Goal: Navigation & Orientation: Find specific page/section

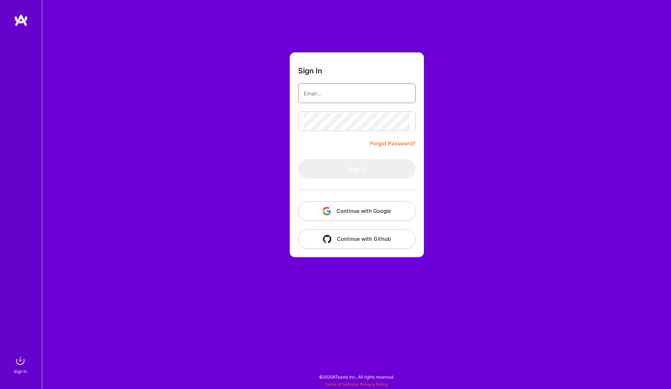
type input "[EMAIL_ADDRESS][DOMAIN_NAME]"
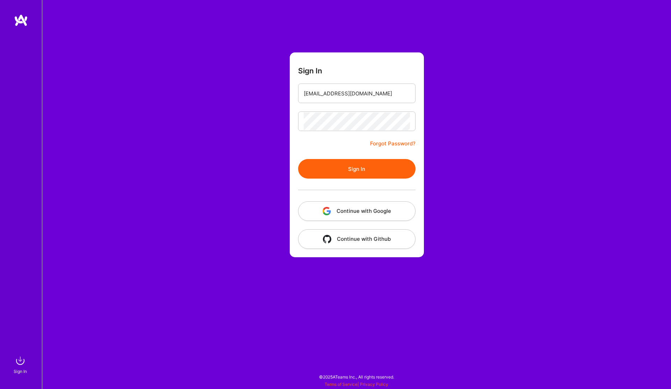
click at [374, 168] on button "Sign In" at bounding box center [356, 169] width 117 height 20
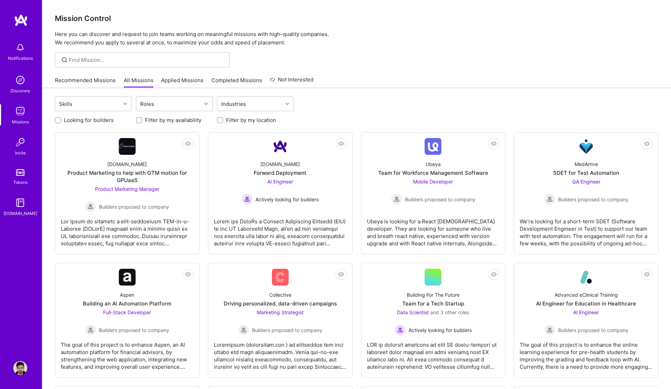
click at [85, 77] on link "Recommended Missions" at bounding box center [85, 83] width 61 height 12
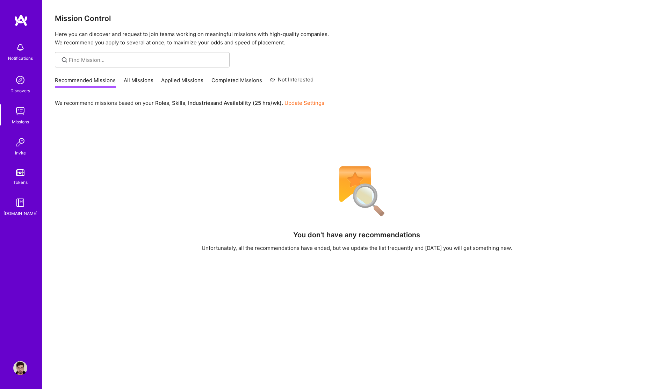
click at [147, 80] on link "All Missions" at bounding box center [139, 83] width 30 height 12
